Goal: Task Accomplishment & Management: Manage account settings

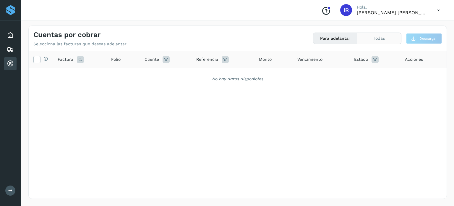
click at [365, 38] on button "Todas" at bounding box center [379, 38] width 44 height 11
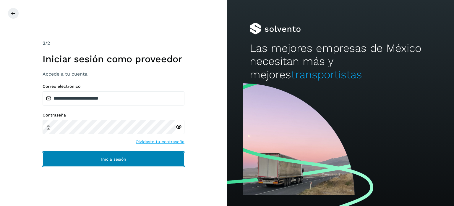
click at [130, 158] on button "Inicia sesión" at bounding box center [114, 159] width 142 height 14
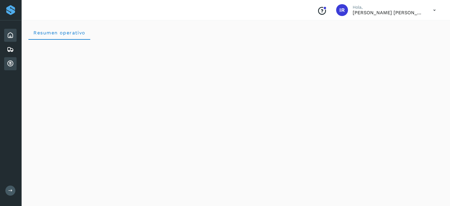
click at [8, 59] on div "Cuentas por cobrar" at bounding box center [10, 63] width 12 height 13
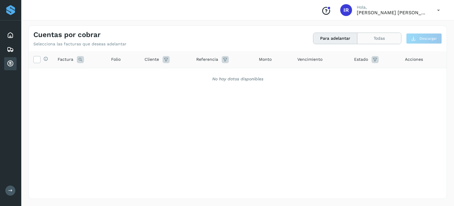
click at [371, 41] on button "Todas" at bounding box center [379, 38] width 44 height 11
